Goal: Information Seeking & Learning: Learn about a topic

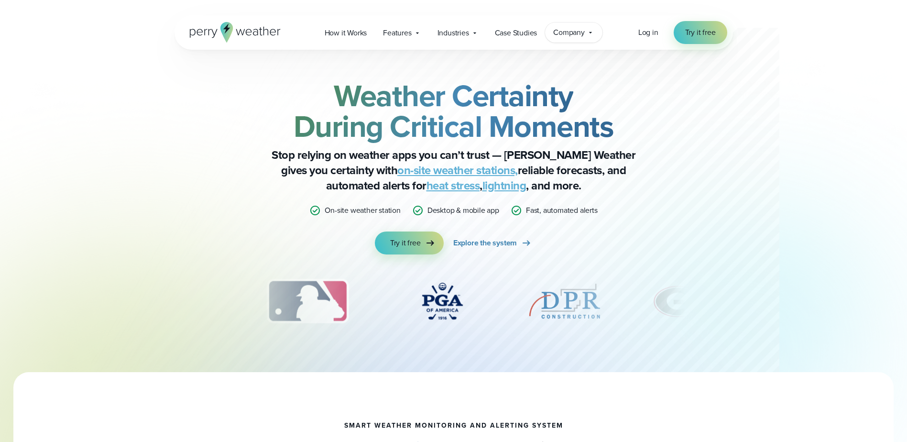
click at [598, 39] on div "Company Contact Us Reach out to us for sales or support questions" at bounding box center [573, 32] width 57 height 20
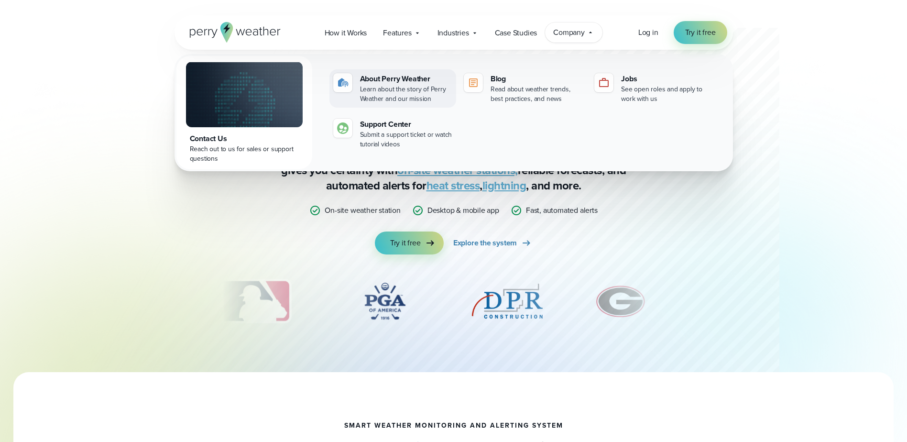
click at [381, 79] on div "About Perry Weather" at bounding box center [406, 78] width 92 height 11
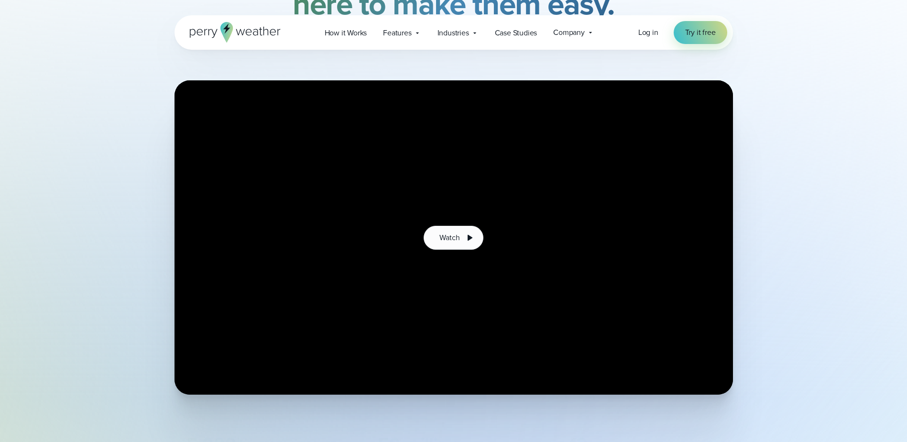
scroll to position [191, 0]
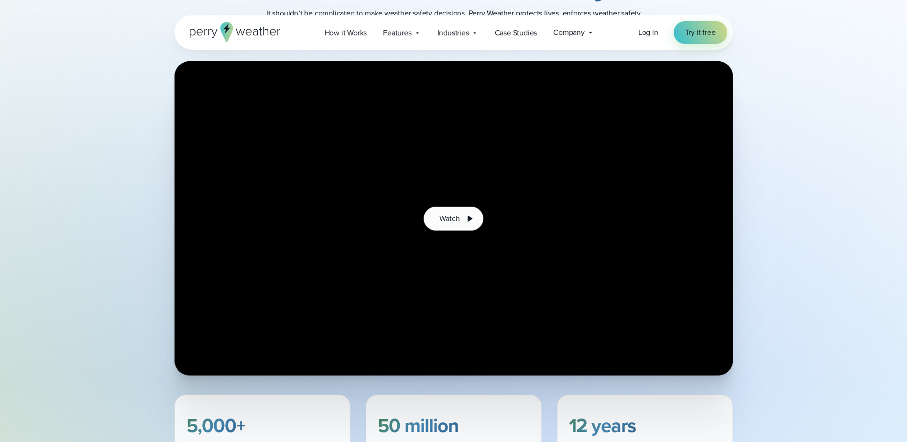
click at [95, 358] on div "Watch" at bounding box center [453, 218] width 907 height 314
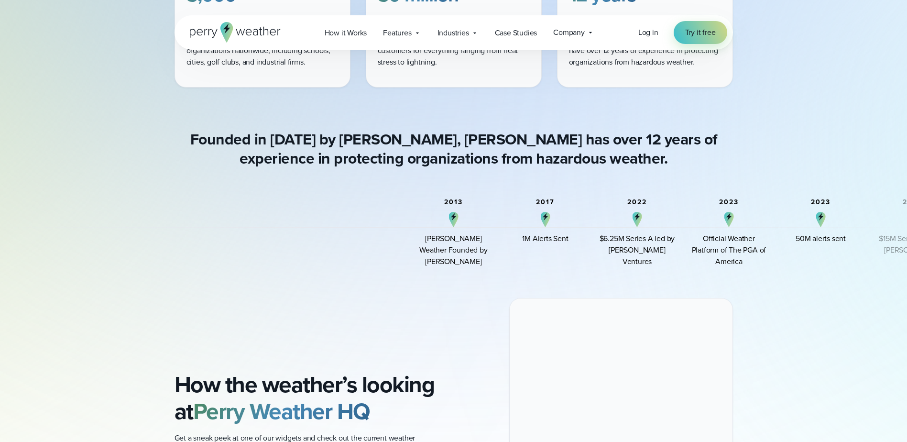
scroll to position [765, 0]
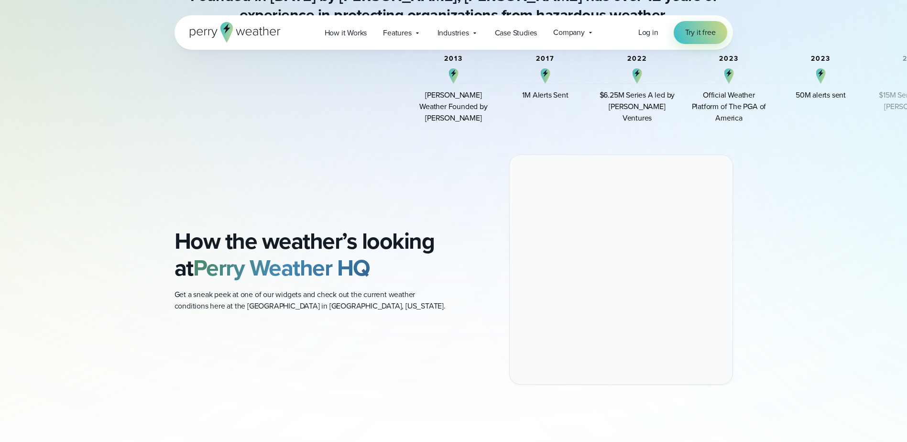
drag, startPoint x: 102, startPoint y: 145, endPoint x: 120, endPoint y: 301, distance: 156.9
drag, startPoint x: 120, startPoint y: 301, endPoint x: 148, endPoint y: 408, distance: 110.6
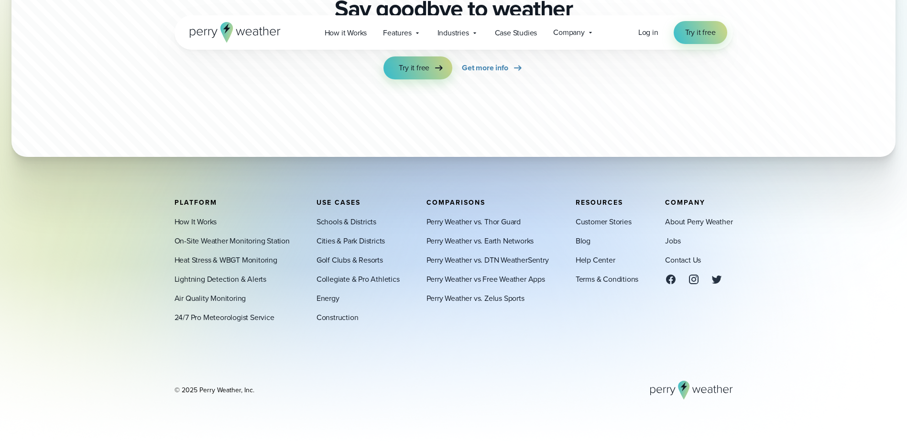
drag, startPoint x: 197, startPoint y: 391, endPoint x: 239, endPoint y: 389, distance: 42.6
click at [239, 389] on div "© 2025 Perry Weather, Inc." at bounding box center [214, 390] width 80 height 10
copy div "Perry Weather"
